Goal: Communication & Community: Answer question/provide support

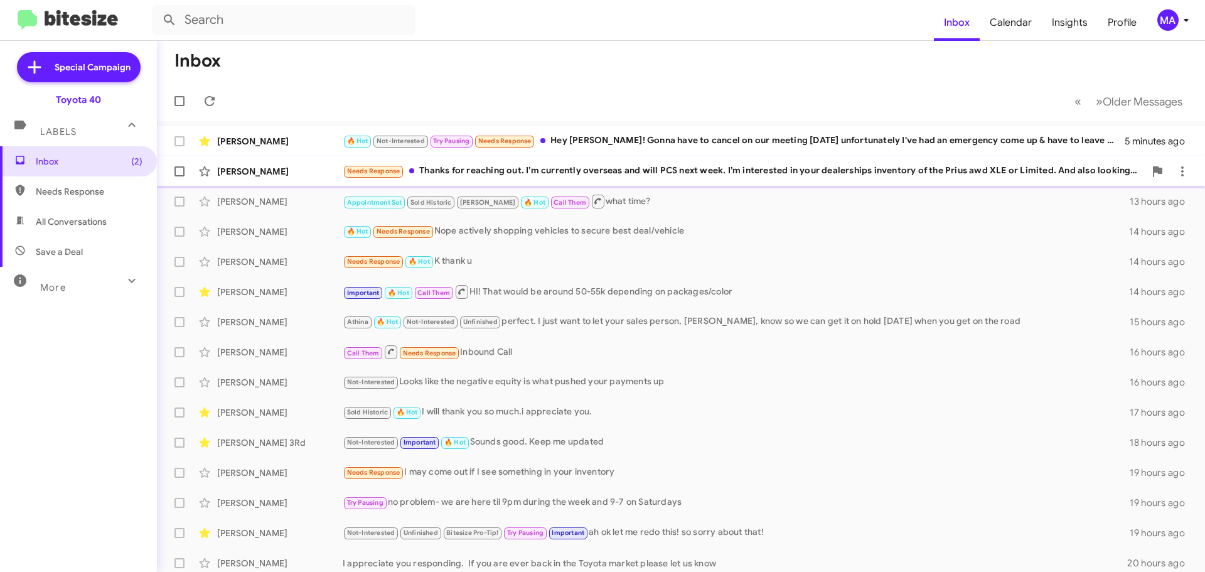
click at [571, 165] on div "Needs Response Thanks for reaching out. I’m currently overseas and will PCS nex…" at bounding box center [744, 171] width 802 height 14
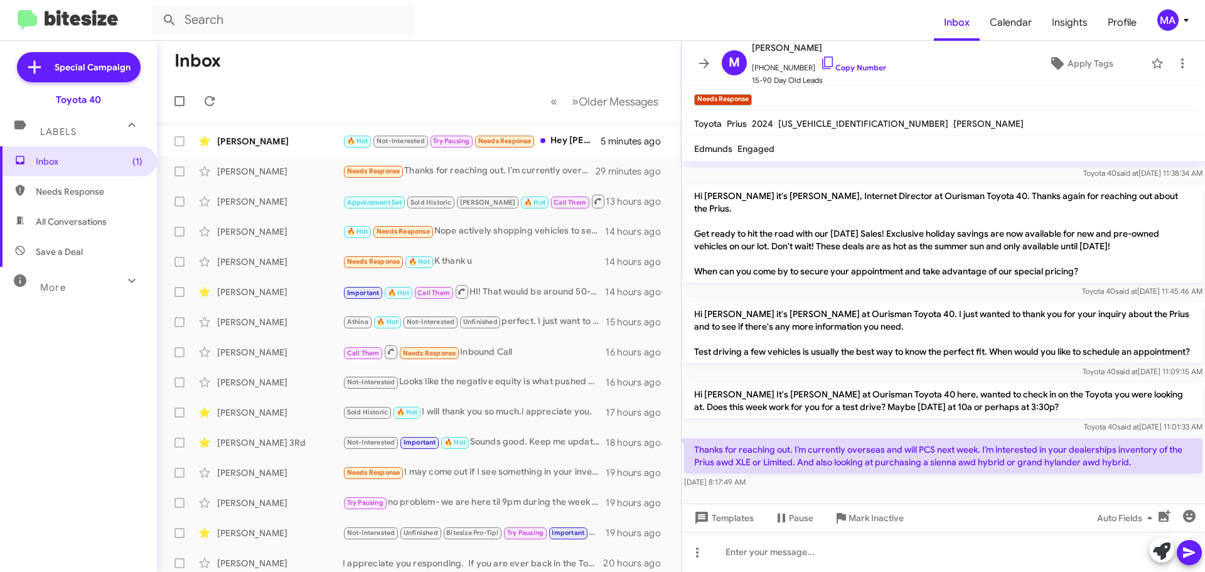
scroll to position [376, 0]
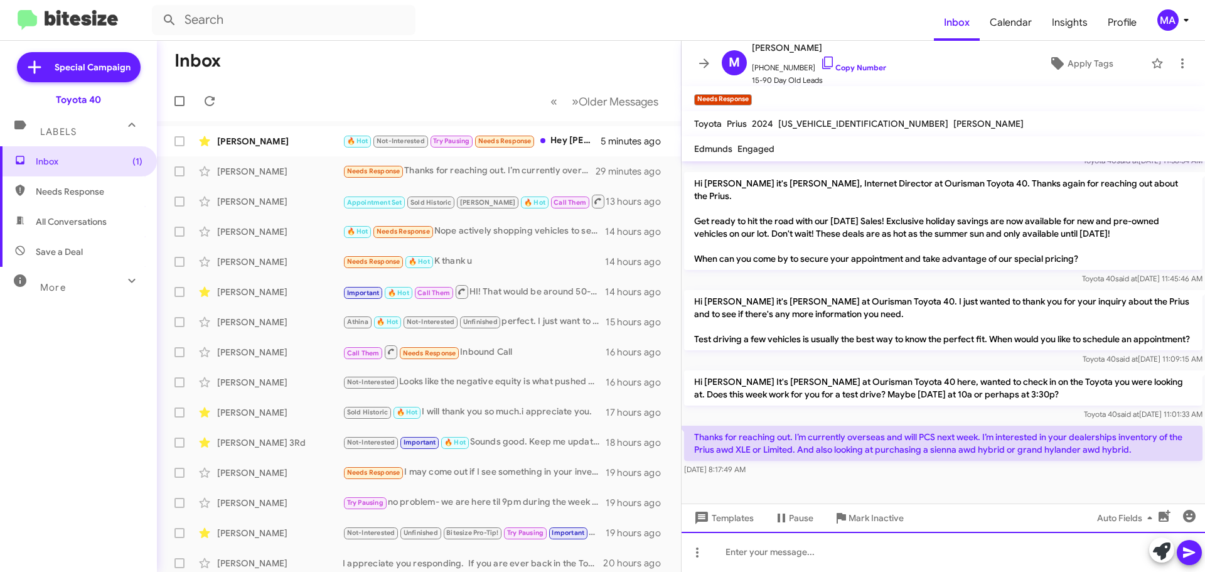
click at [770, 550] on div at bounding box center [943, 552] width 523 height 40
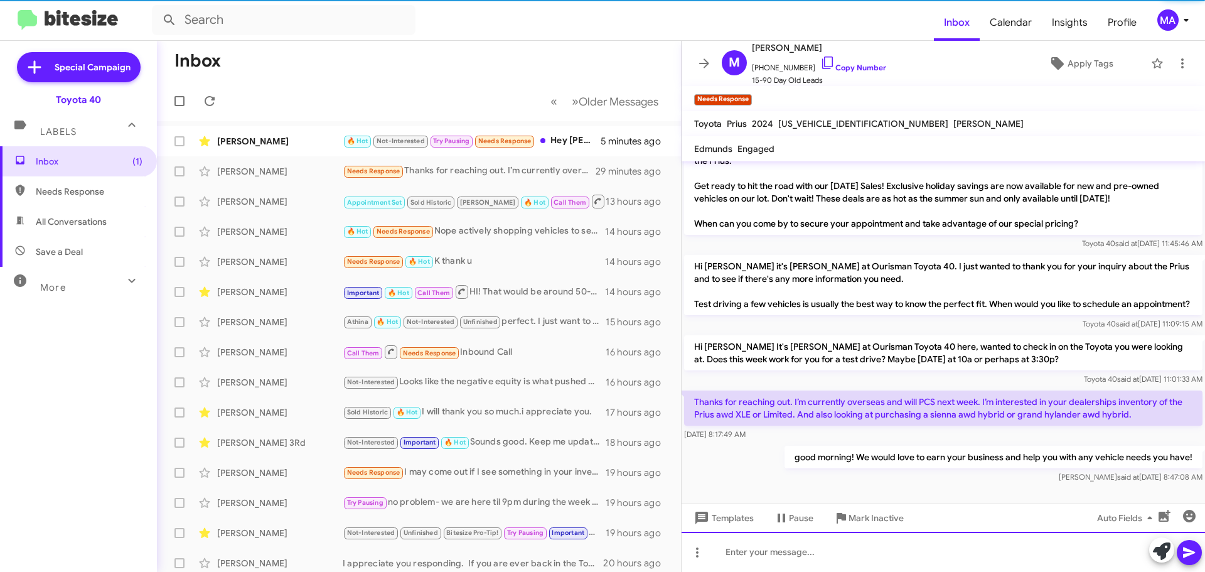
scroll to position [422, 0]
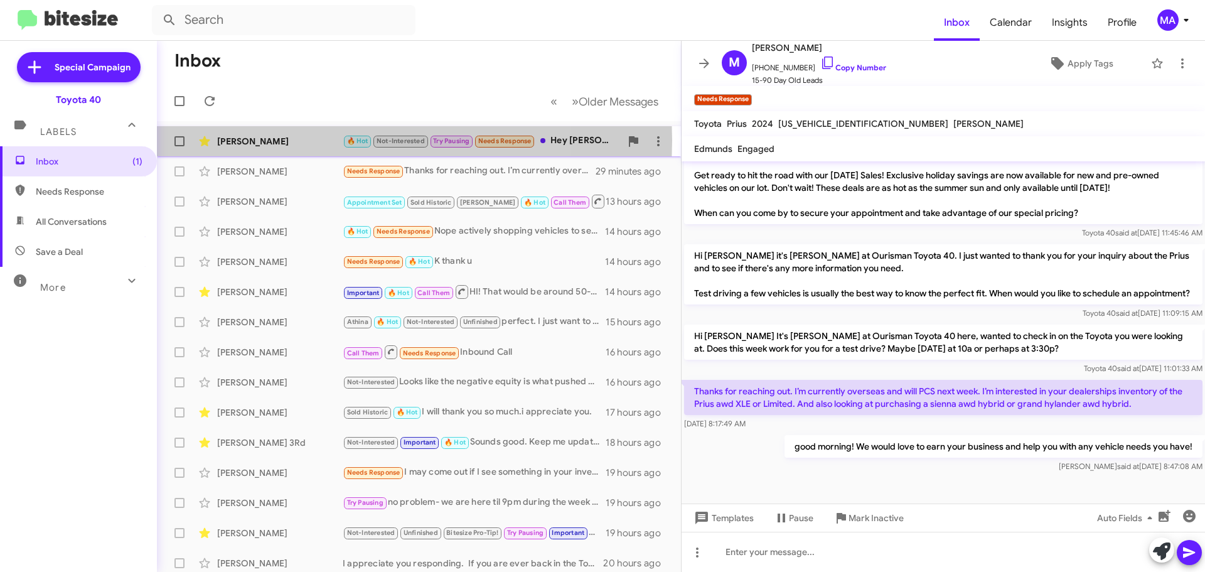
click at [303, 141] on div "[PERSON_NAME]" at bounding box center [280, 141] width 126 height 13
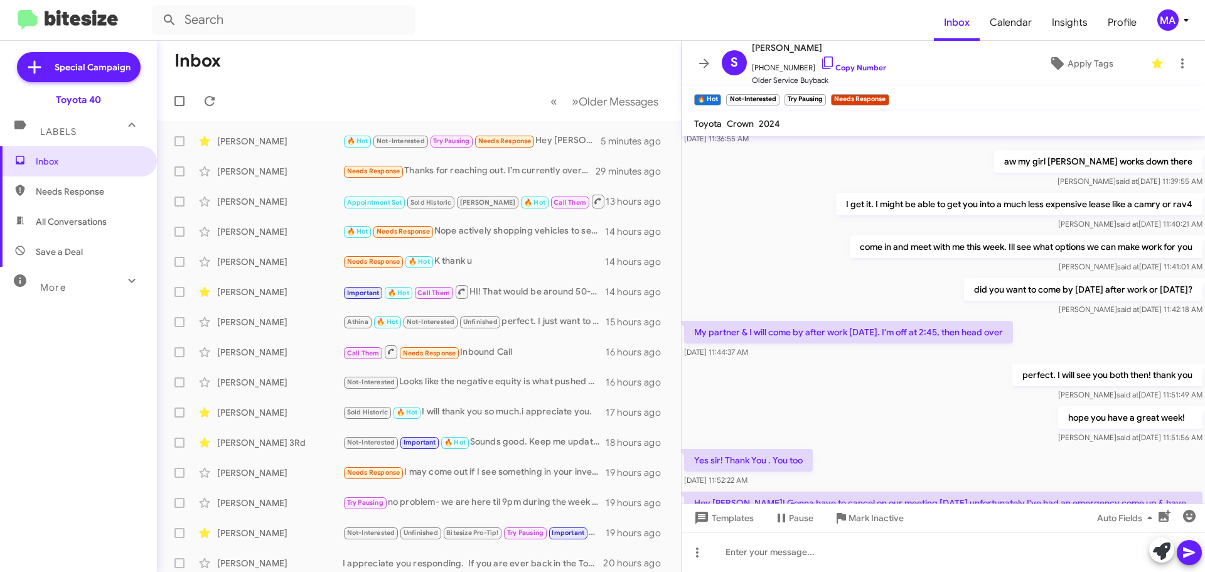
scroll to position [493, 0]
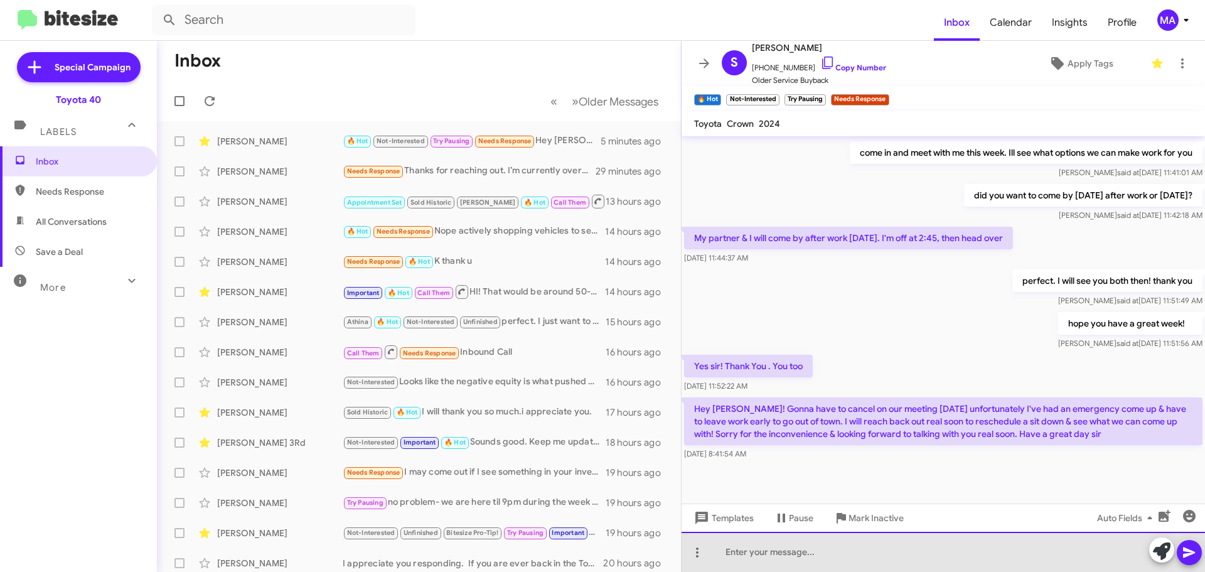
click at [775, 560] on div at bounding box center [943, 552] width 523 height 40
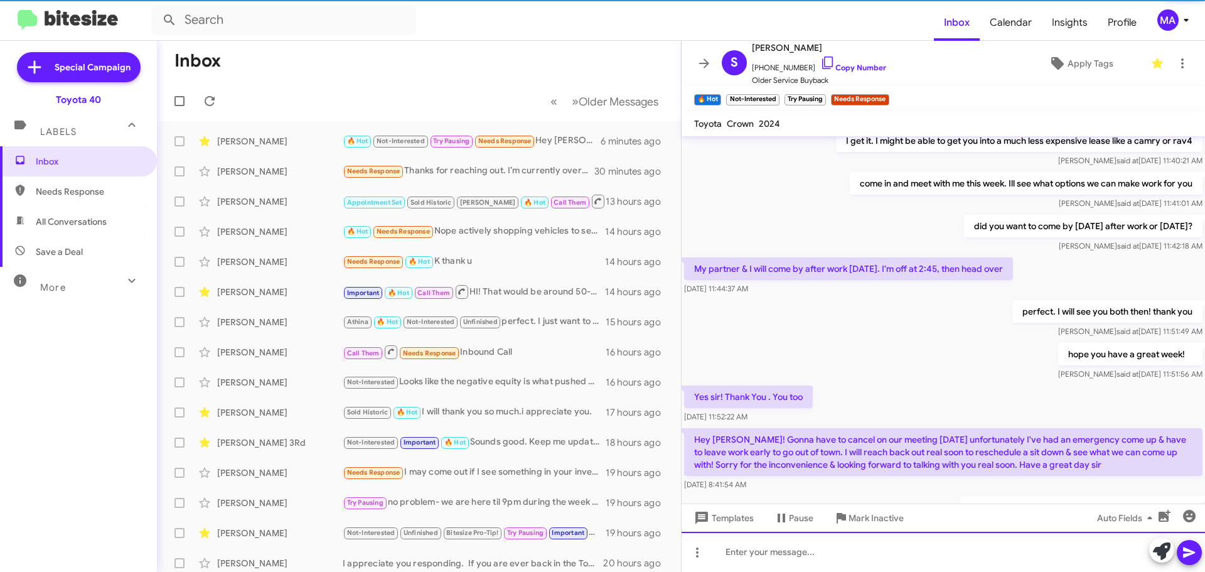
scroll to position [539, 0]
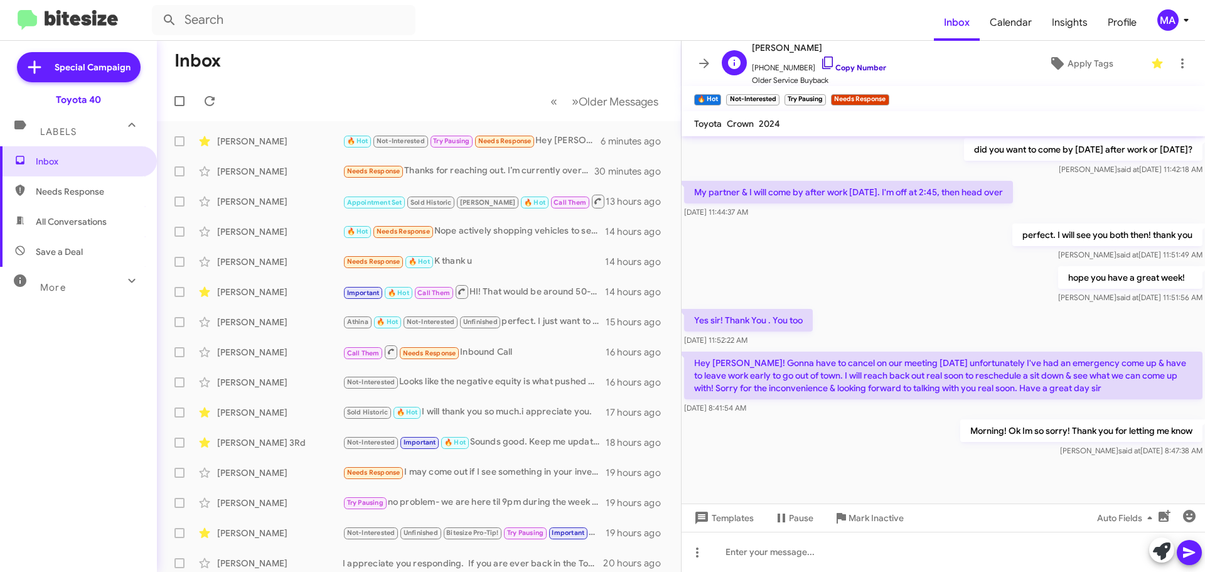
click at [820, 63] on icon at bounding box center [827, 62] width 15 height 15
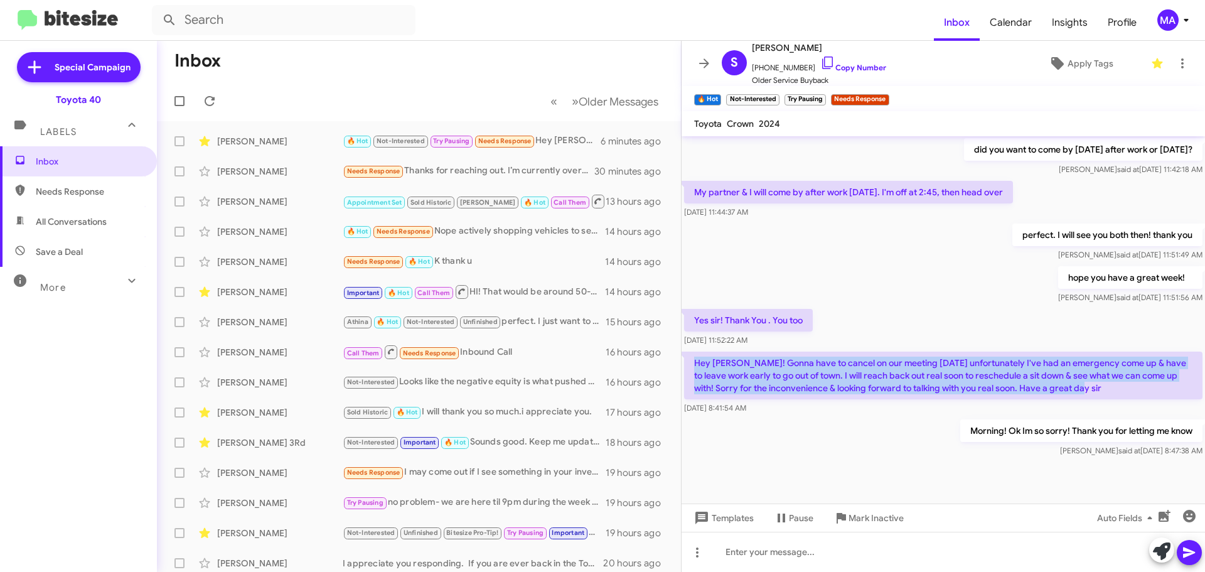
drag, startPoint x: 1127, startPoint y: 377, endPoint x: 692, endPoint y: 353, distance: 435.0
click at [692, 353] on p "Hey Morgan! Gonna have to cancel on our meeting tomorrow unfortunately I've had…" at bounding box center [943, 375] width 518 height 48
copy p "Hey Morgan! Gonna have to cancel on our meeting tomorrow unfortunately I've had…"
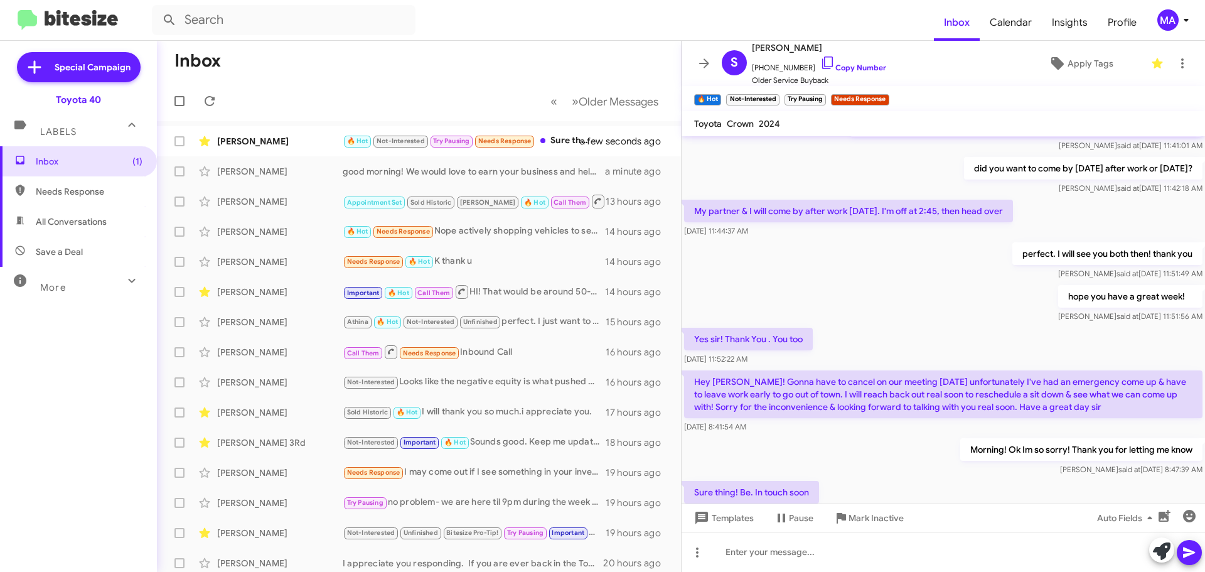
scroll to position [584, 0]
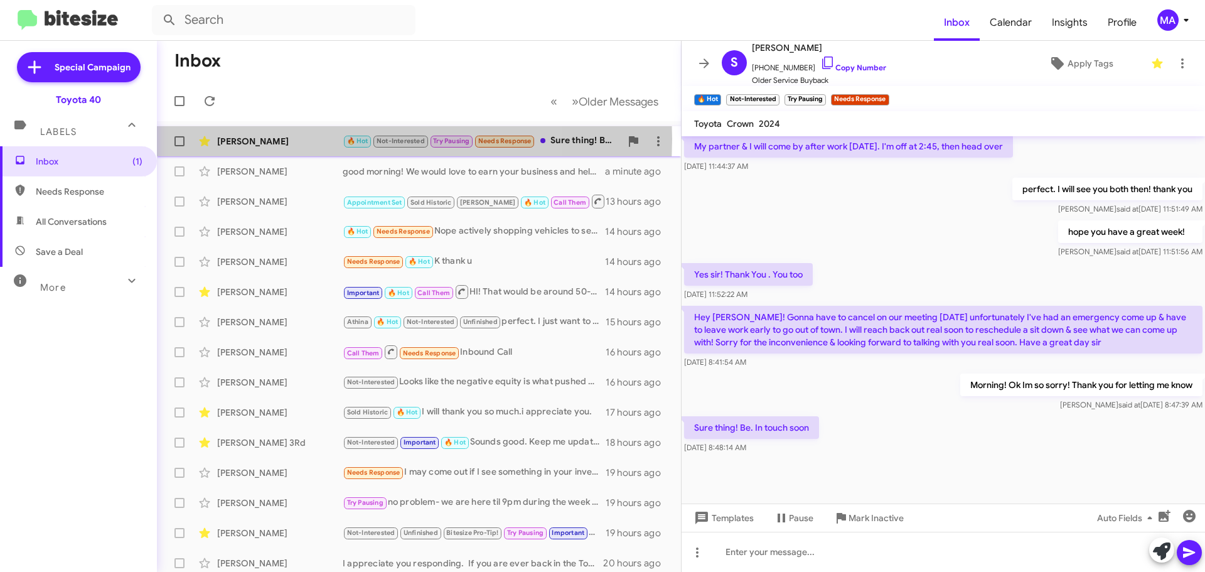
click at [298, 139] on div "[PERSON_NAME]" at bounding box center [280, 141] width 126 height 13
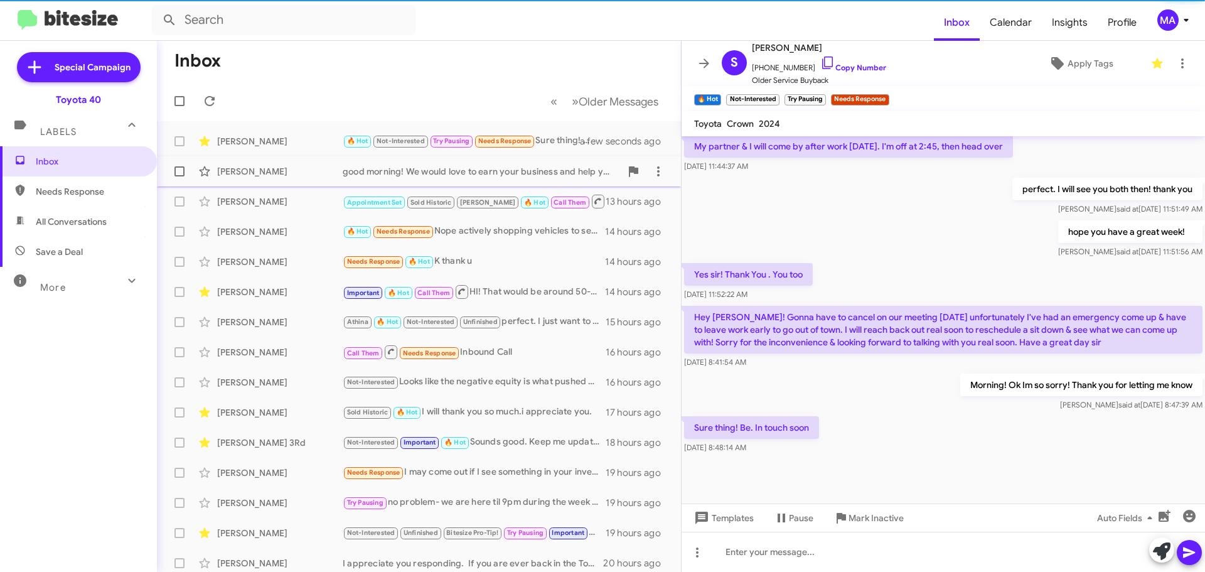
click at [315, 168] on div "[PERSON_NAME]" at bounding box center [280, 171] width 126 height 13
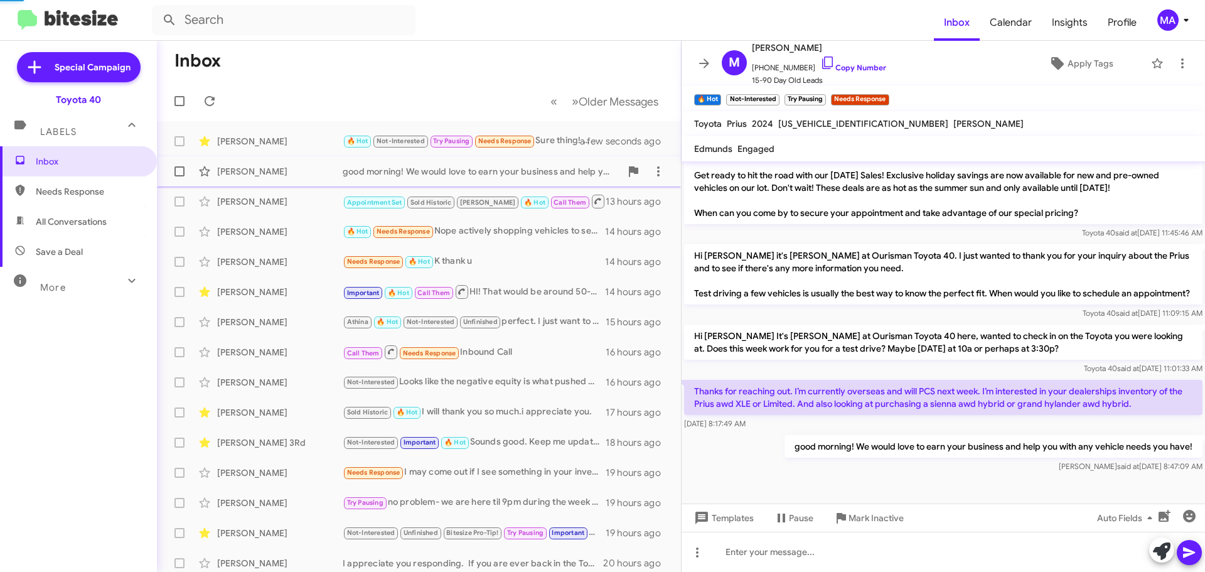
scroll to position [397, 0]
